Goal: Task Accomplishment & Management: Manage account settings

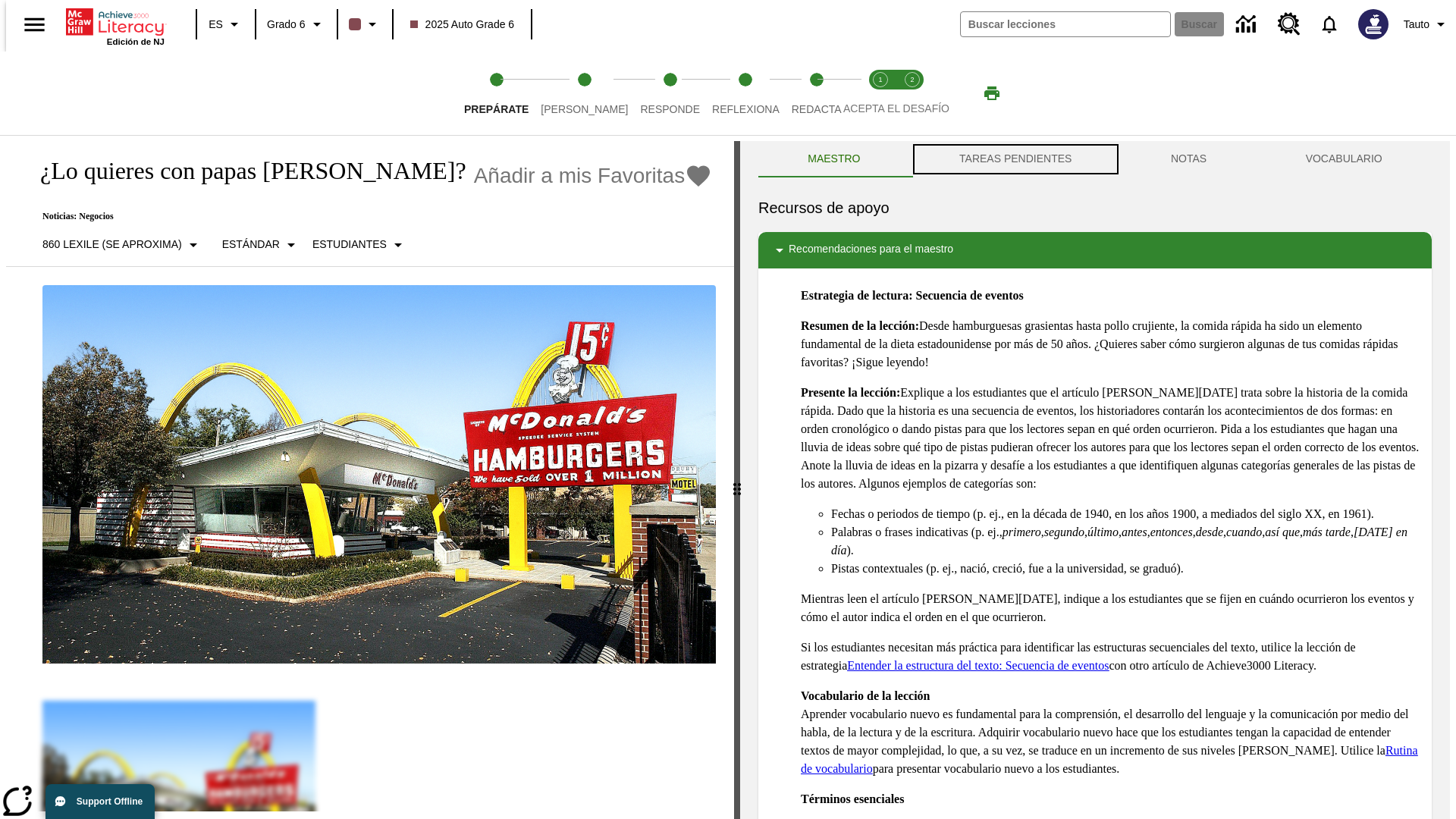
click at [1014, 159] on button "TAREAS PENDIENTES" at bounding box center [1016, 159] width 212 height 36
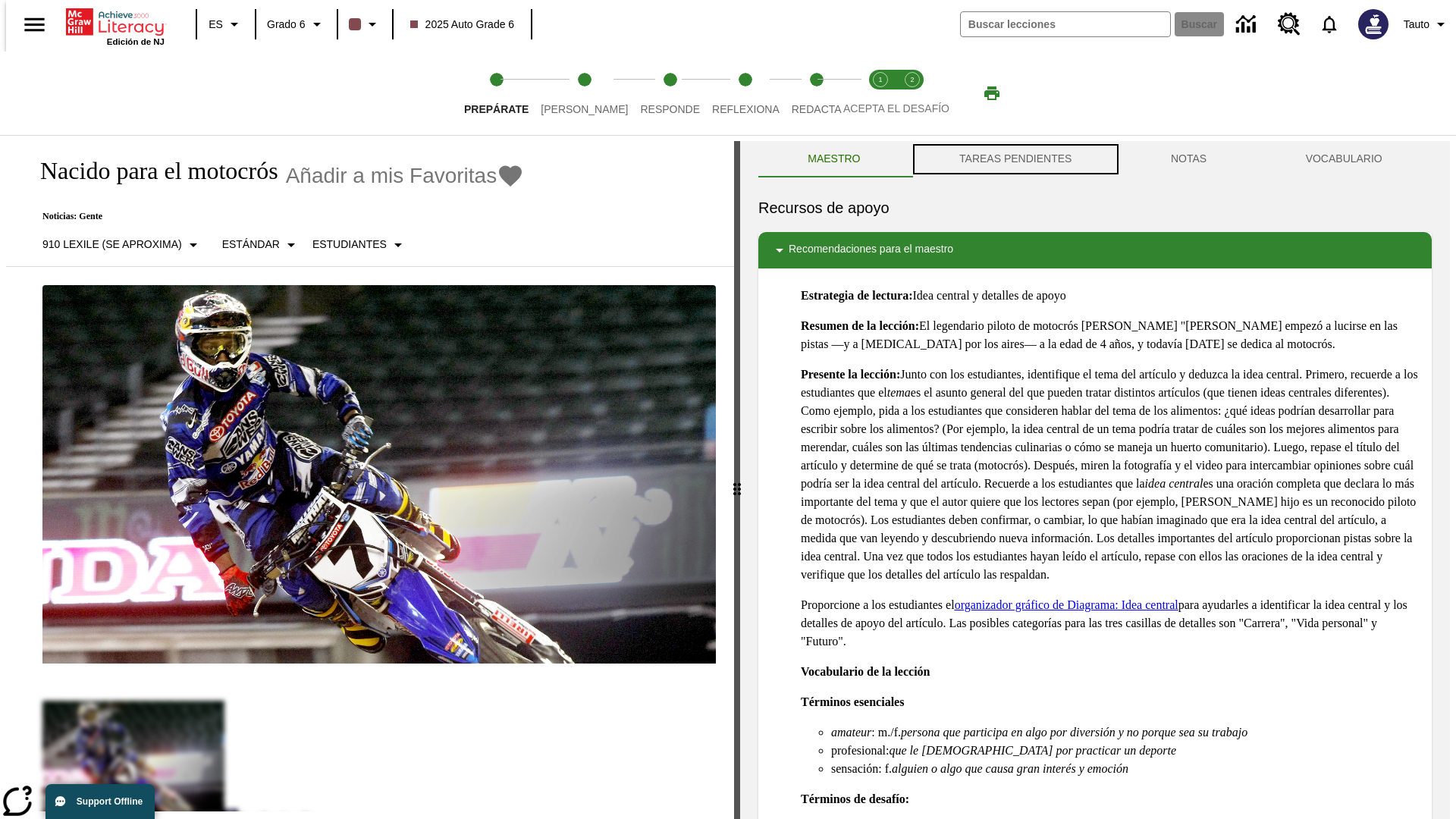
click at [1014, 159] on button "TAREAS PENDIENTES" at bounding box center [1016, 159] width 212 height 36
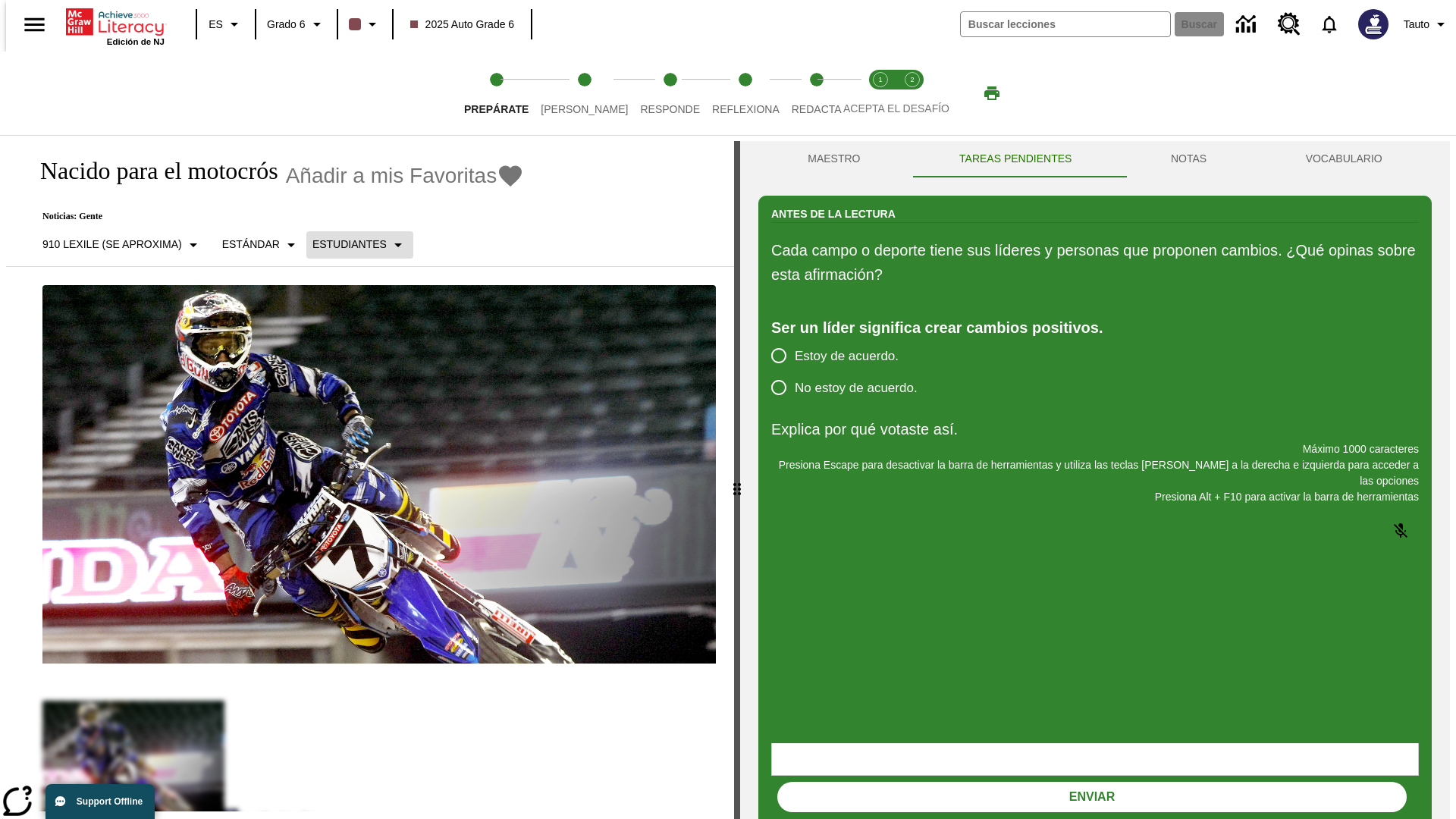
click at [347, 244] on p "Estudiantes" at bounding box center [350, 245] width 74 height 16
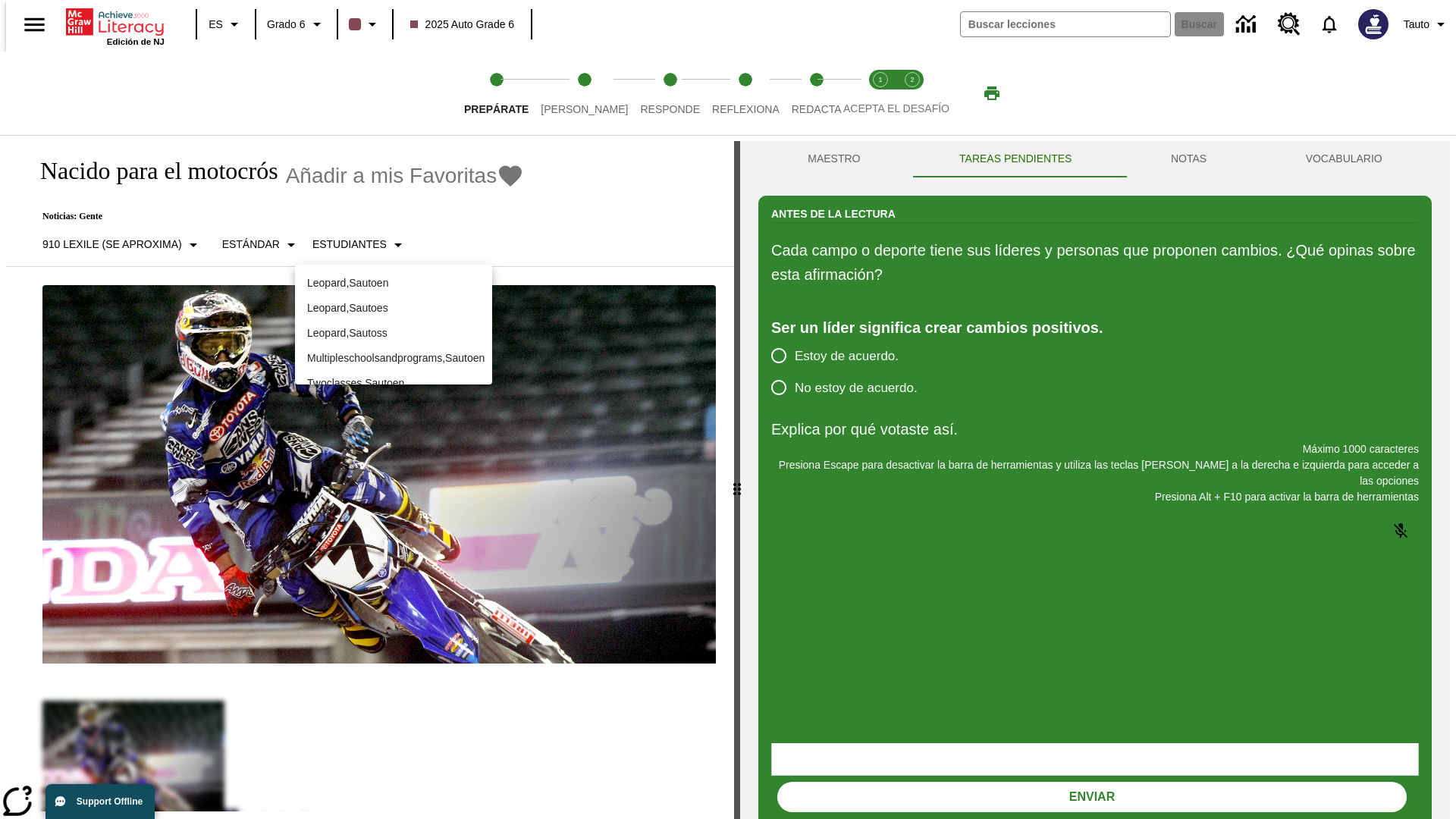
click at [393, 308] on p "Leopard , Sautoes" at bounding box center [393, 309] width 173 height 16
